Goal: Information Seeking & Learning: Understand process/instructions

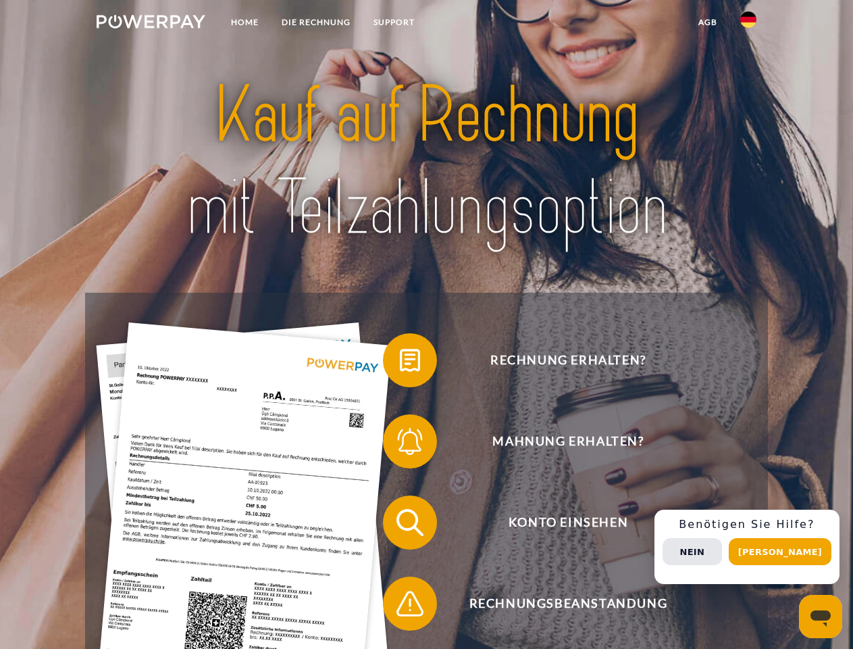
click at [151, 24] on img at bounding box center [151, 22] width 109 height 14
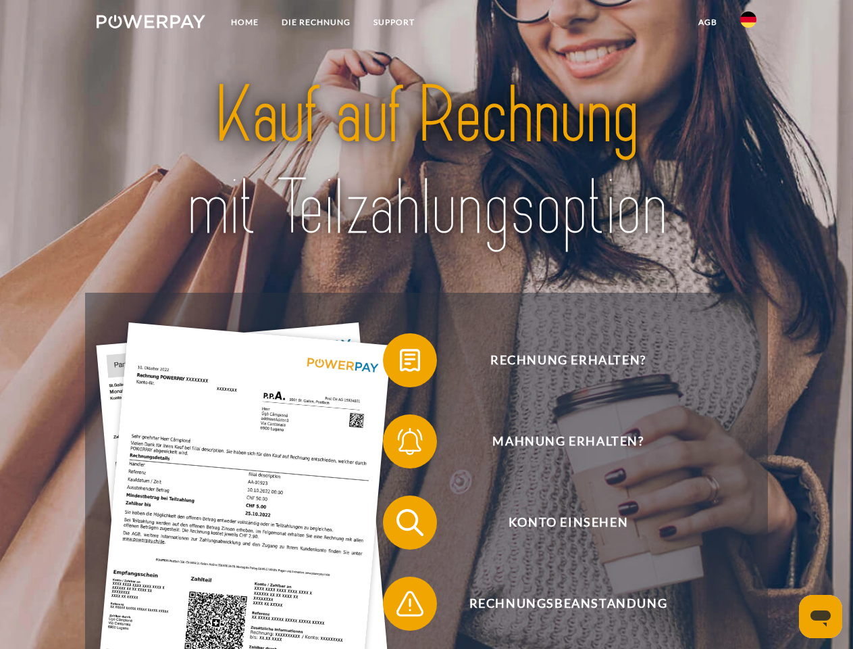
click at [749, 24] on img at bounding box center [748, 19] width 16 height 16
click at [707, 22] on link "agb" at bounding box center [708, 22] width 42 height 24
click at [400, 363] on span at bounding box center [390, 360] width 68 height 68
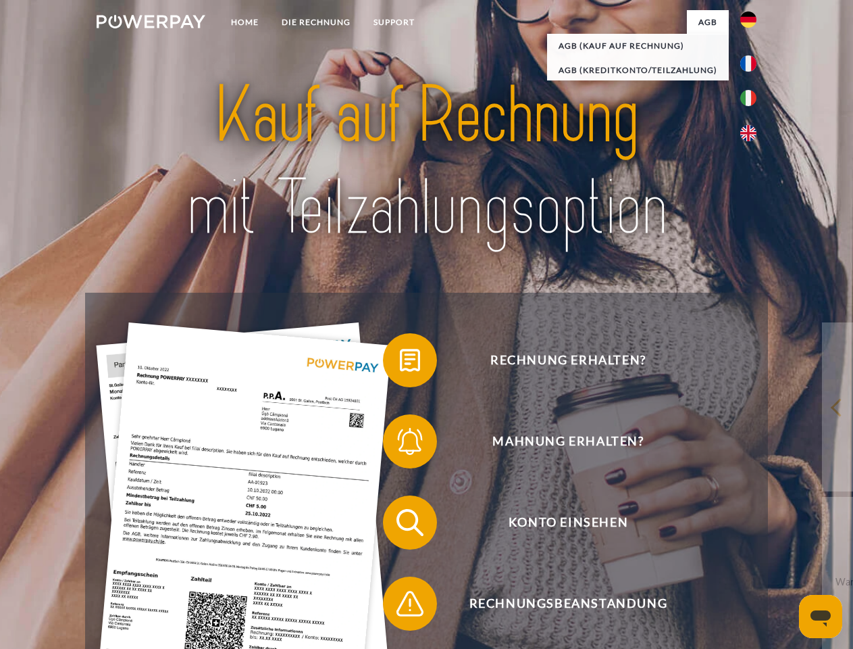
click at [400, 444] on span at bounding box center [390, 441] width 68 height 68
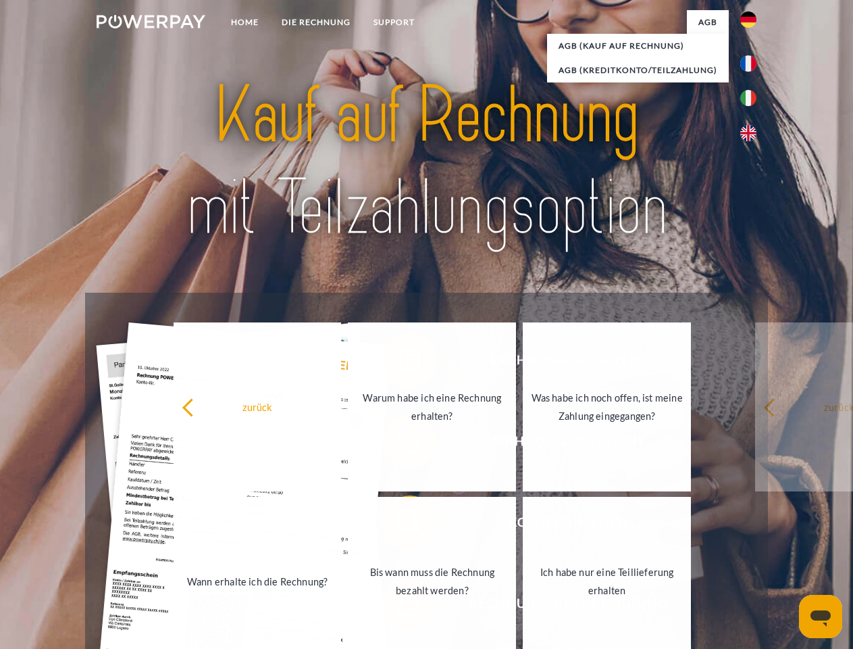
click at [400, 525] on link "Bis wann muss die Rechnung bezahlt werden?" at bounding box center [432, 581] width 168 height 169
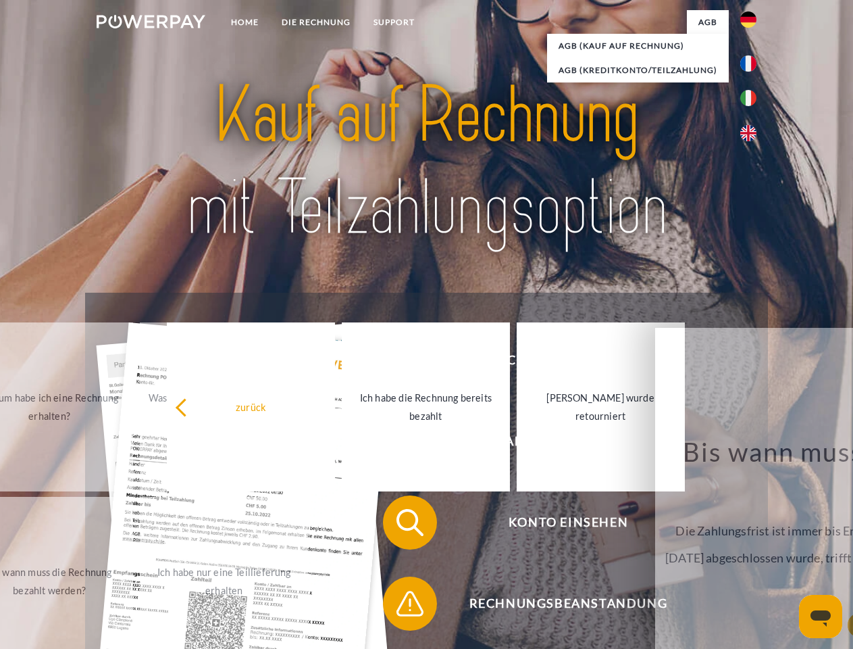
click at [400, 606] on span at bounding box center [390, 604] width 68 height 68
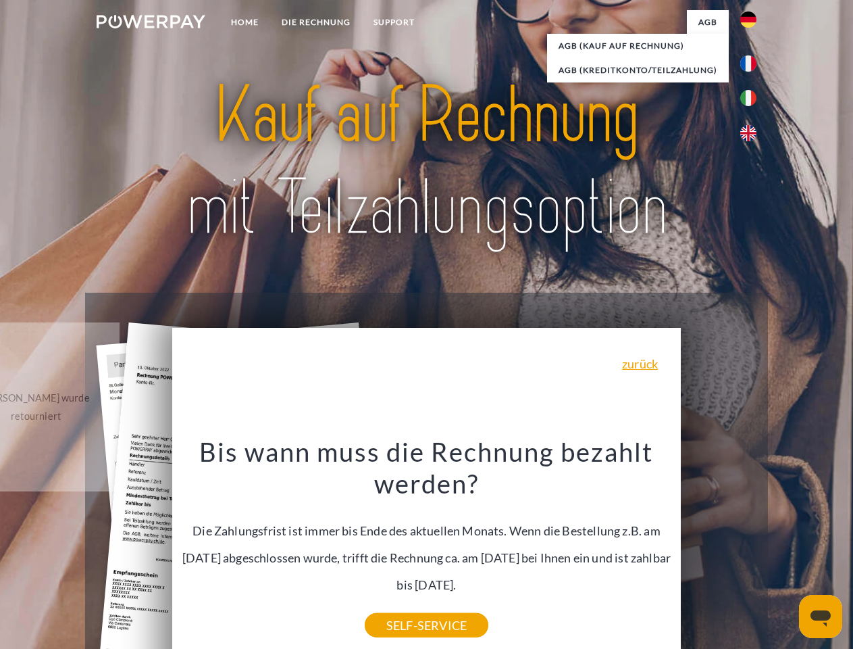
click at [752, 547] on div "Rechnung erhalten? Mahnung erhalten? Konto einsehen" at bounding box center [426, 563] width 682 height 540
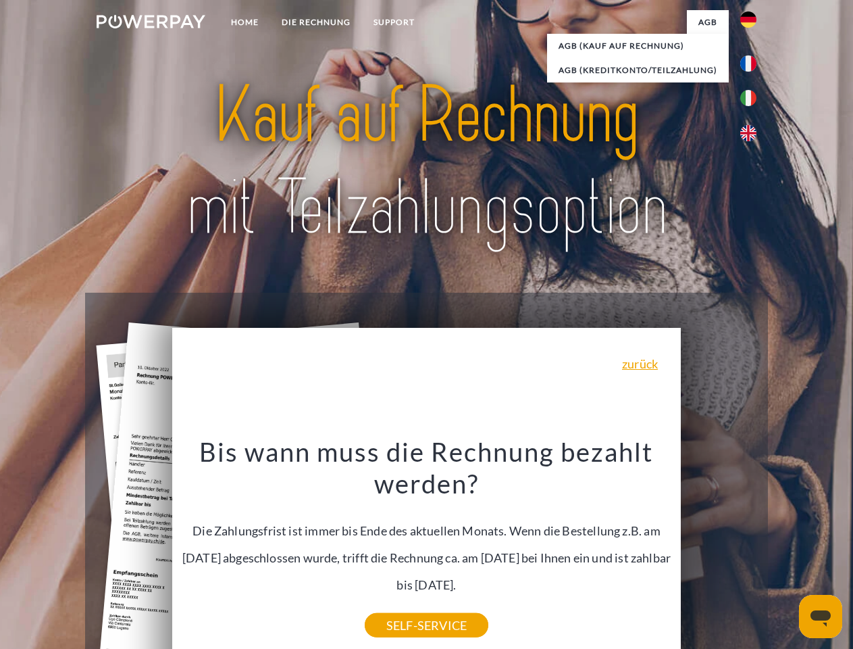
click at [719, 549] on span "Konto einsehen" at bounding box center [568, 522] width 331 height 54
click at [785, 551] on header "Home DIE RECHNUNG SUPPORT" at bounding box center [426, 466] width 853 height 933
